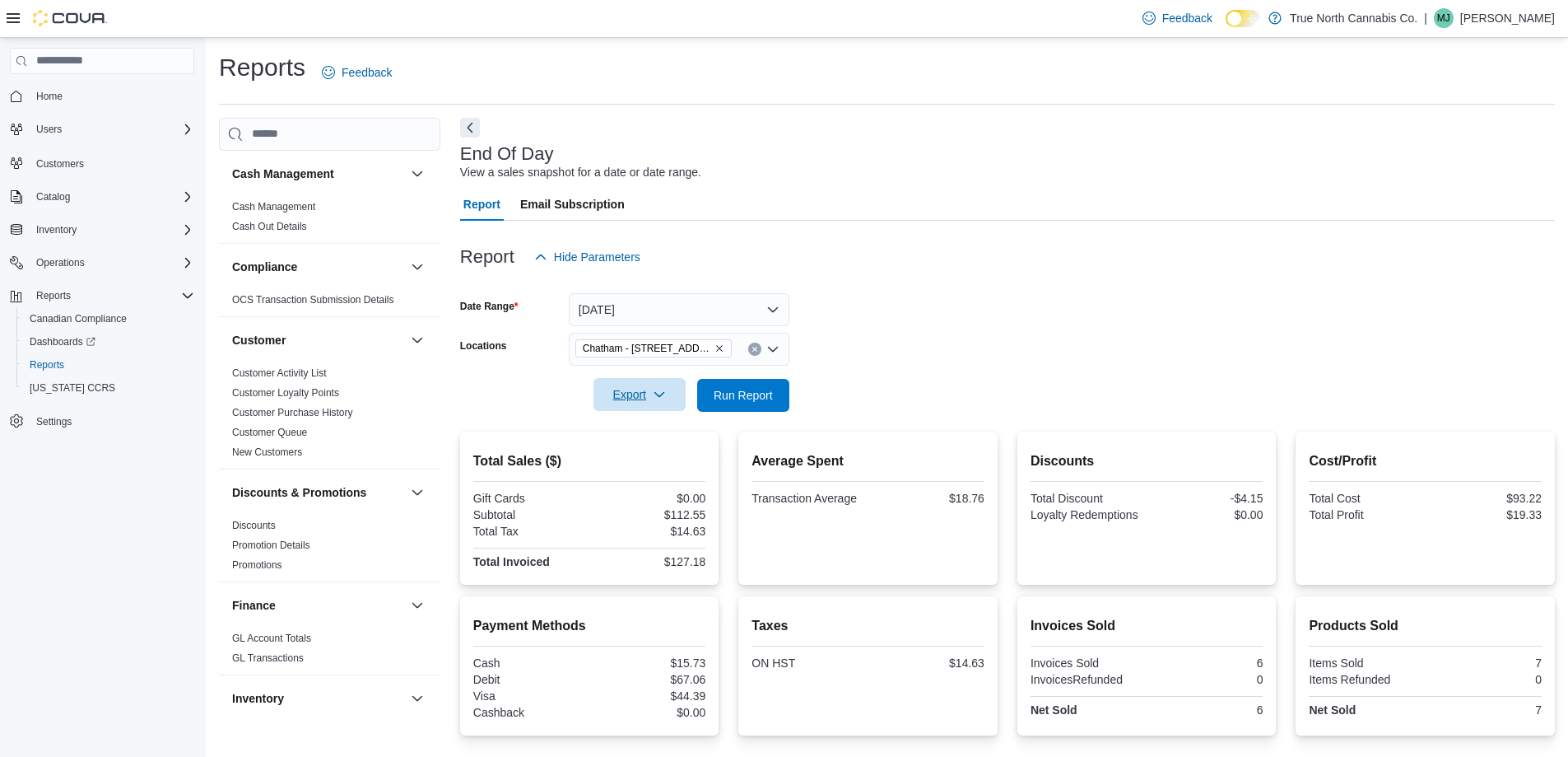
scroll to position [136, 0]
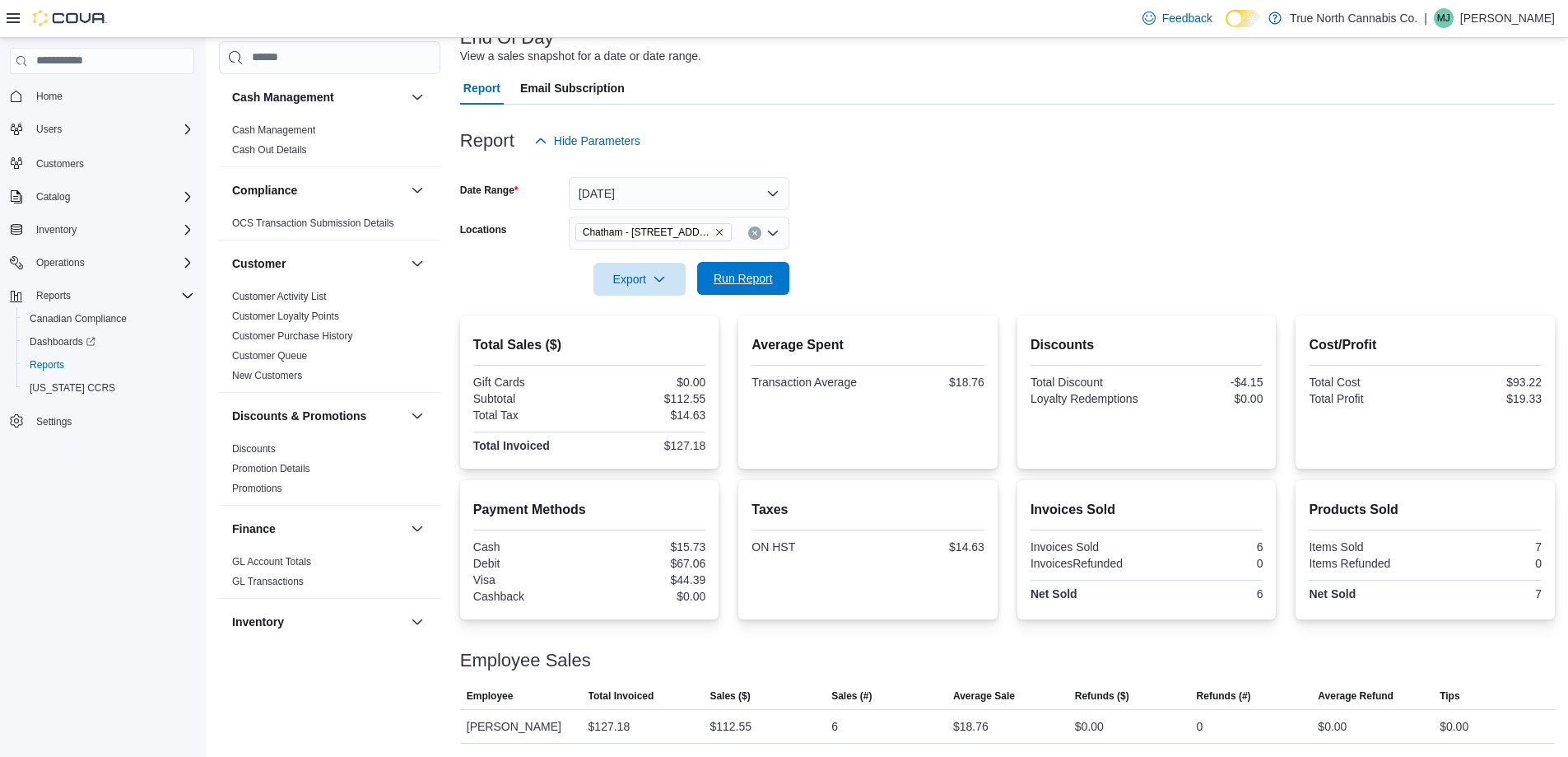
click at [734, 271] on span "Run Report" at bounding box center [743, 278] width 59 height 16
click at [755, 270] on span "Run Report" at bounding box center [743, 278] width 73 height 33
